Goal: Task Accomplishment & Management: Manage account settings

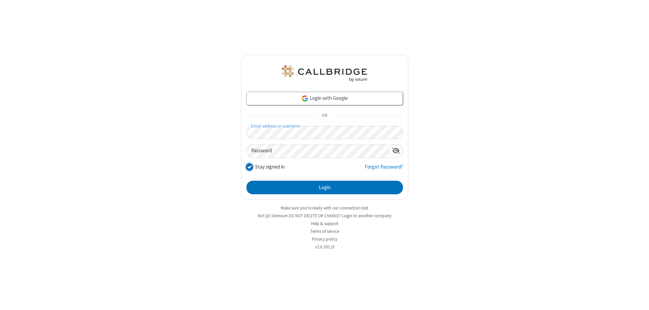
click at [249, 166] on input "Stay signed in" at bounding box center [250, 166] width 6 height 7
checkbox input "false"
click at [325, 187] on button "Login" at bounding box center [325, 188] width 157 height 14
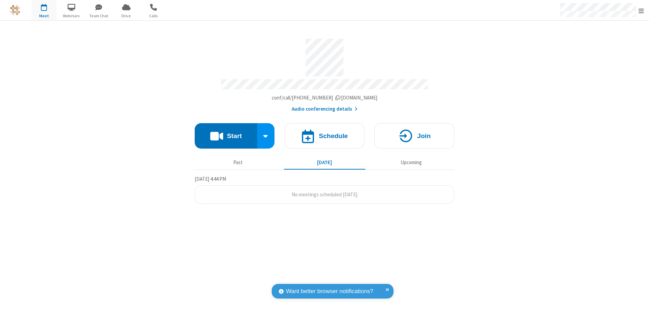
click at [642, 10] on span "Open menu" at bounding box center [641, 10] width 5 height 7
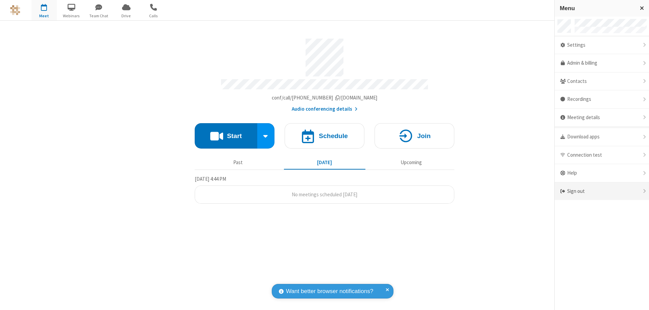
click at [602, 191] on div "Sign out" at bounding box center [602, 191] width 94 height 18
